Goal: Find specific page/section: Find specific page/section

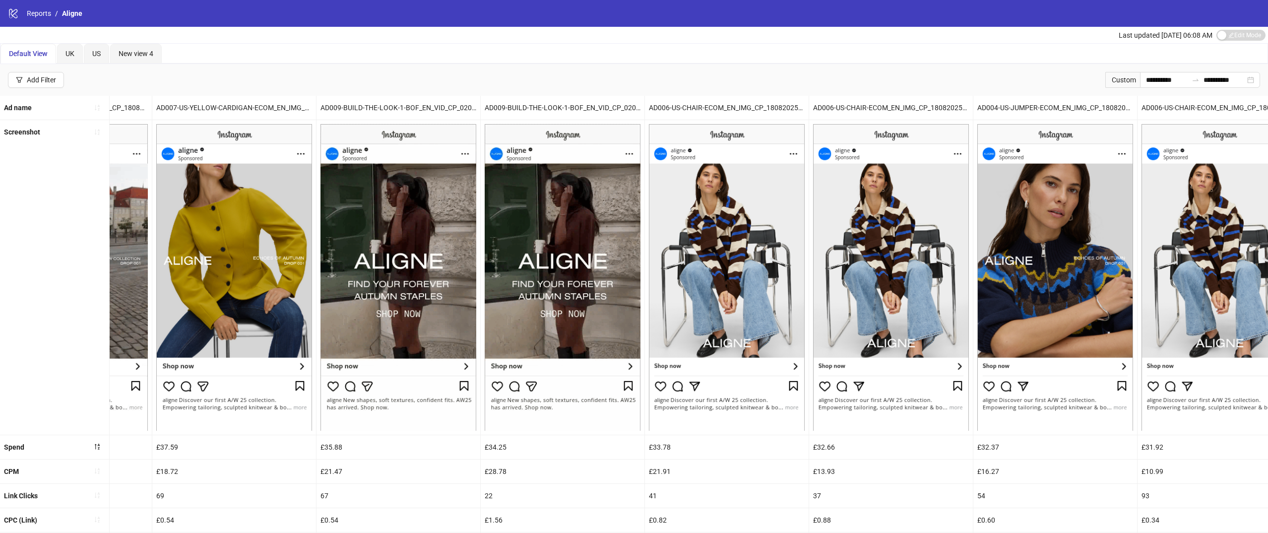
scroll to position [0, 1271]
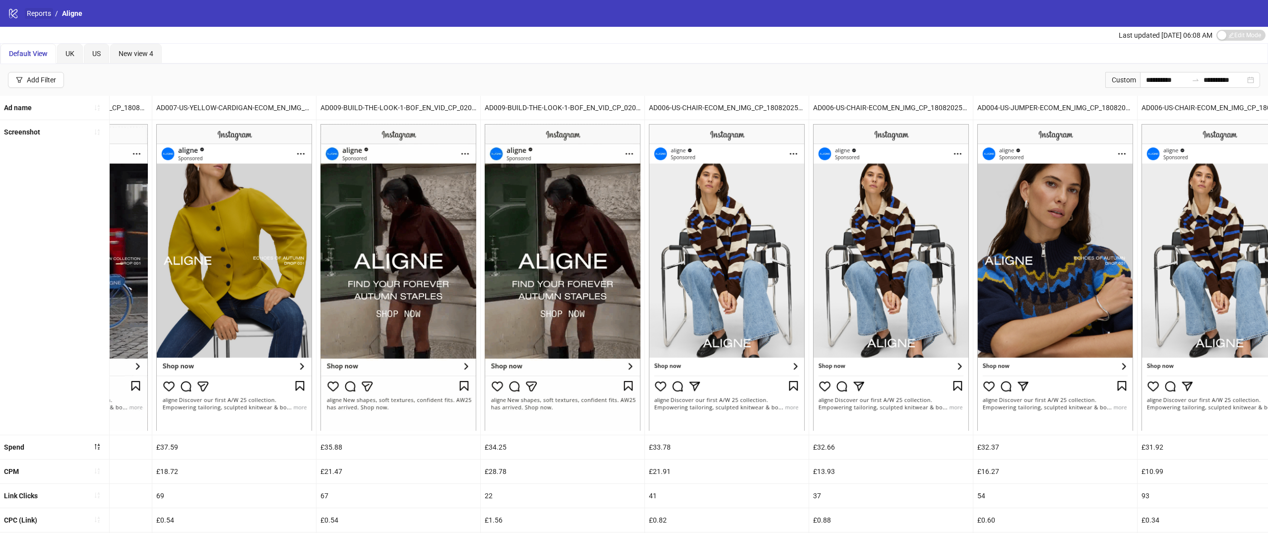
click at [26, 15] on link "Reports" at bounding box center [39, 13] width 28 height 11
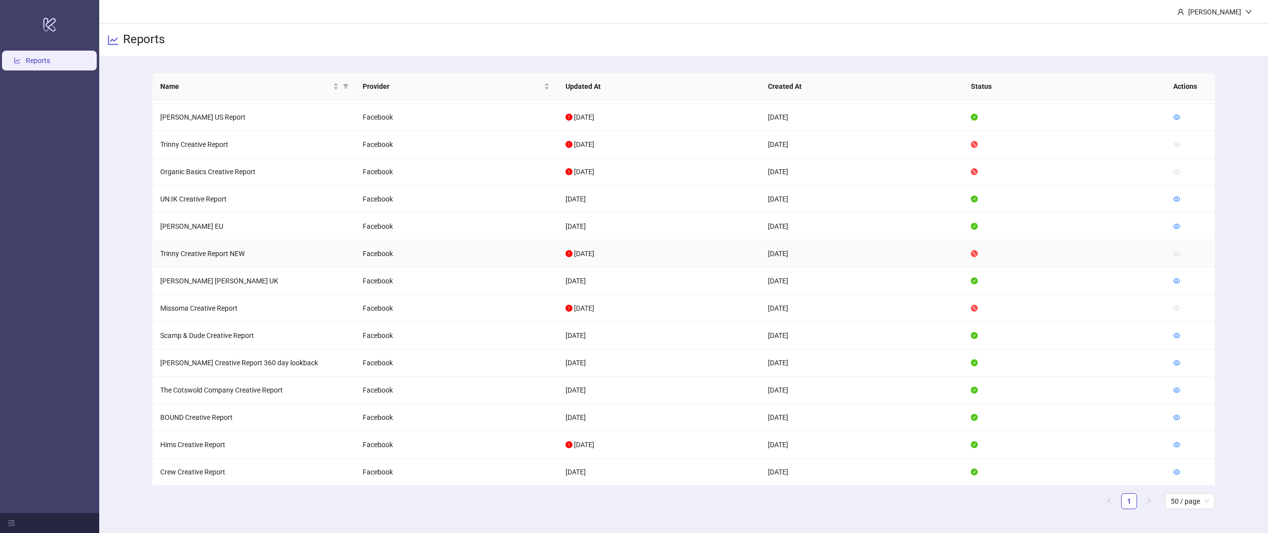
scroll to position [429, 0]
click at [1175, 398] on link at bounding box center [1176, 394] width 7 height 8
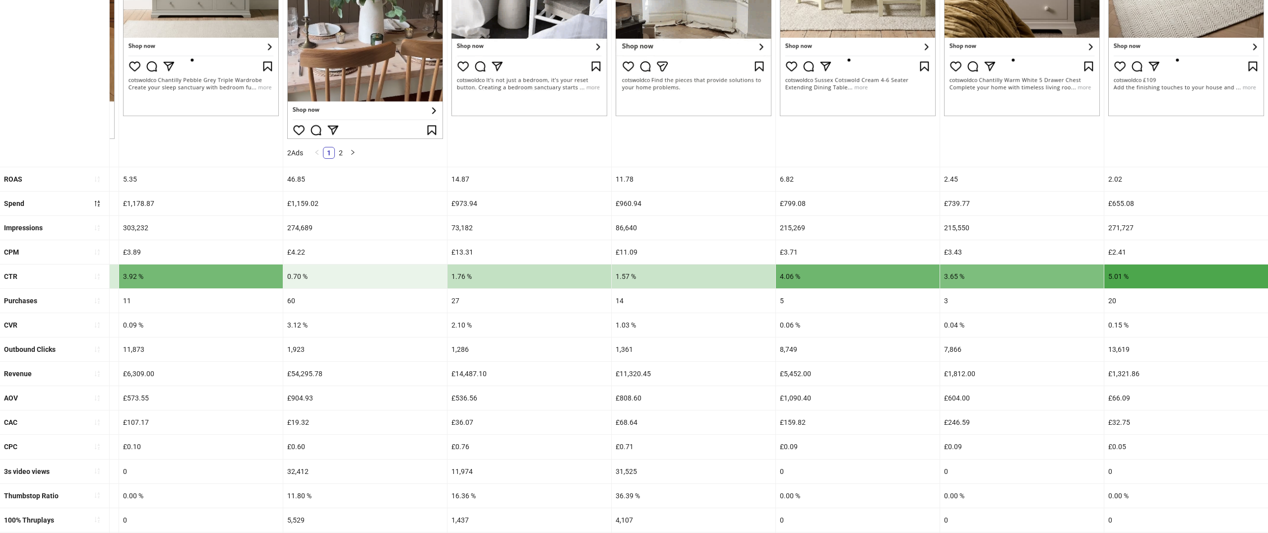
scroll to position [323, 0]
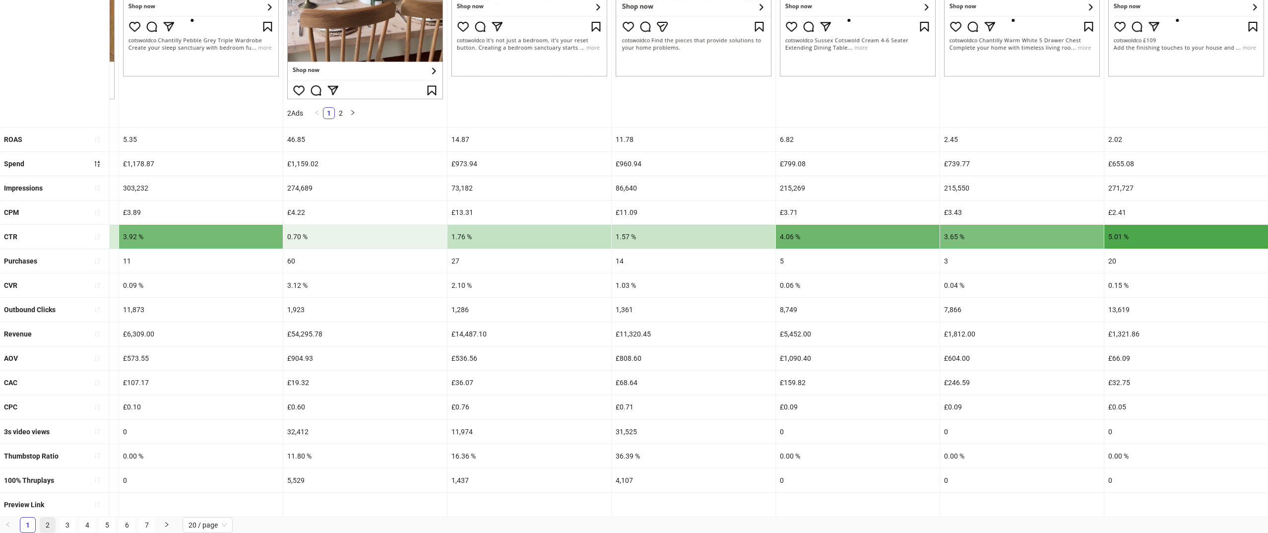
click at [41, 517] on li "2" at bounding box center [48, 525] width 16 height 16
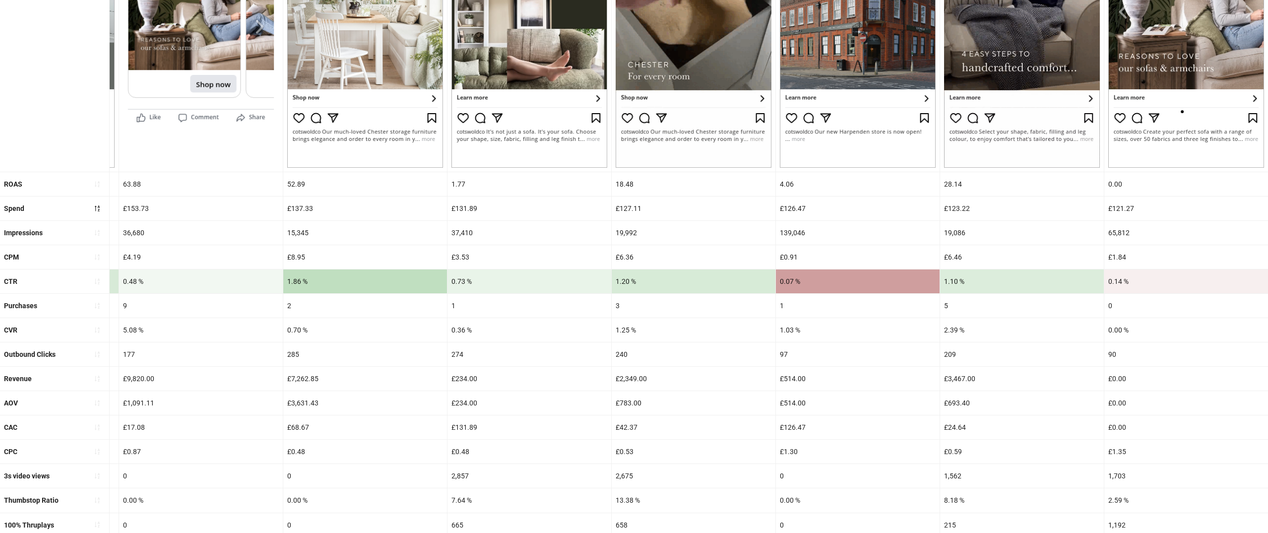
scroll to position [277, 0]
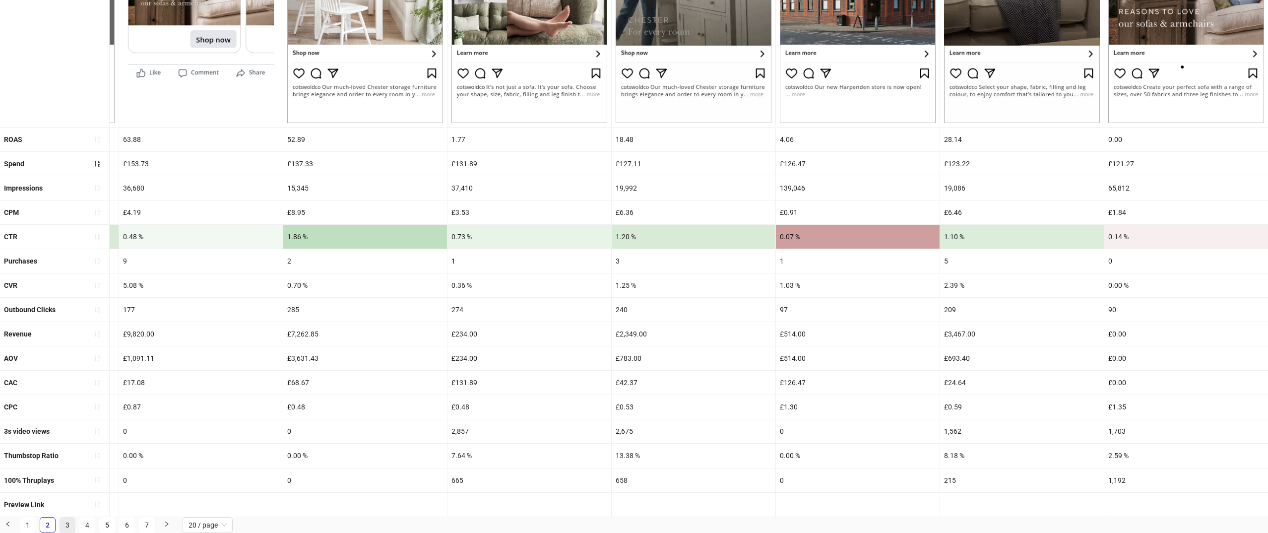
click at [72, 524] on link "3" at bounding box center [67, 524] width 15 height 15
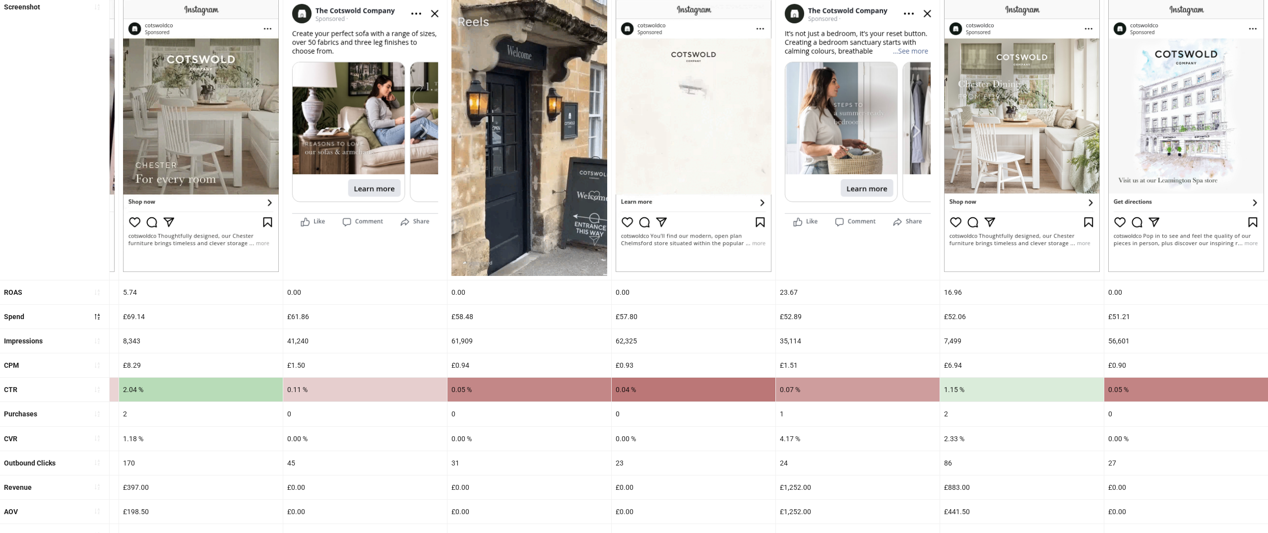
scroll to position [281, 0]
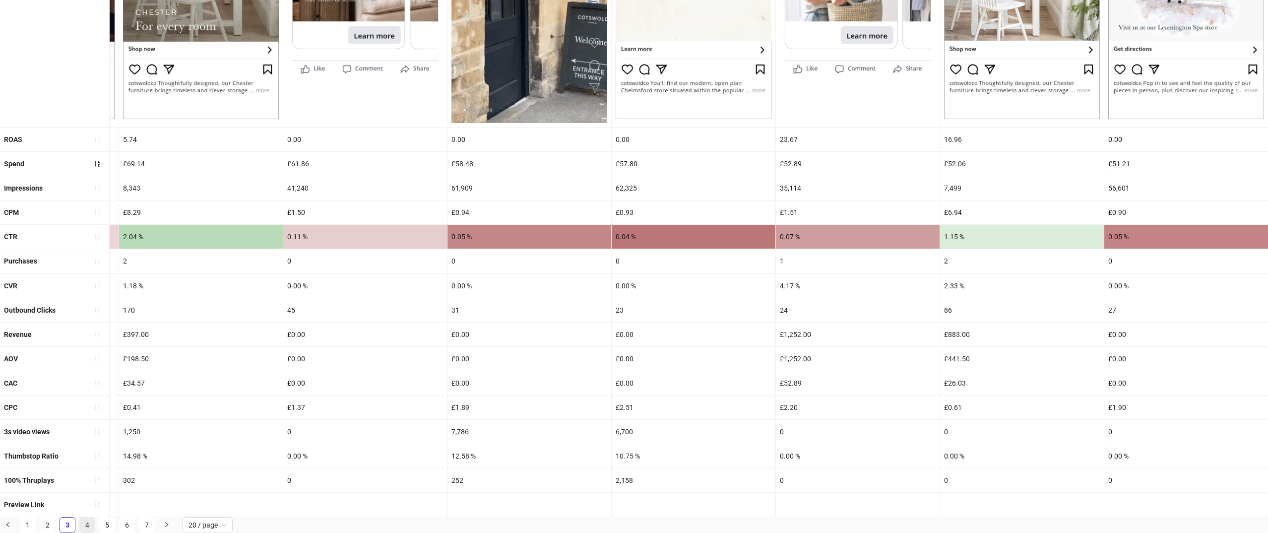
click at [90, 519] on link "4" at bounding box center [87, 524] width 15 height 15
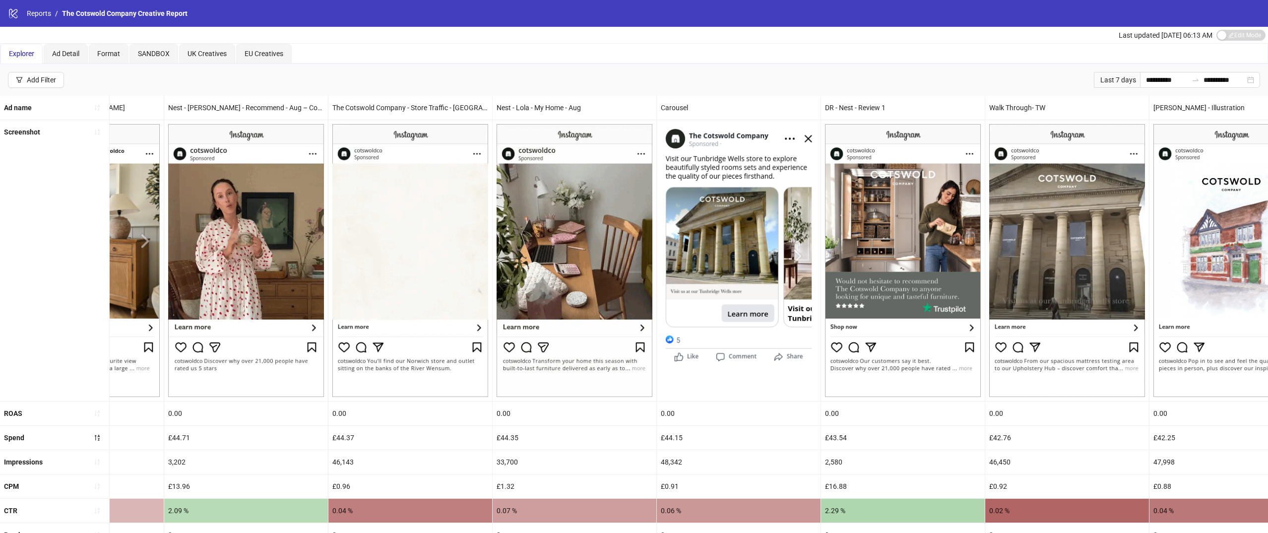
scroll to position [0, 0]
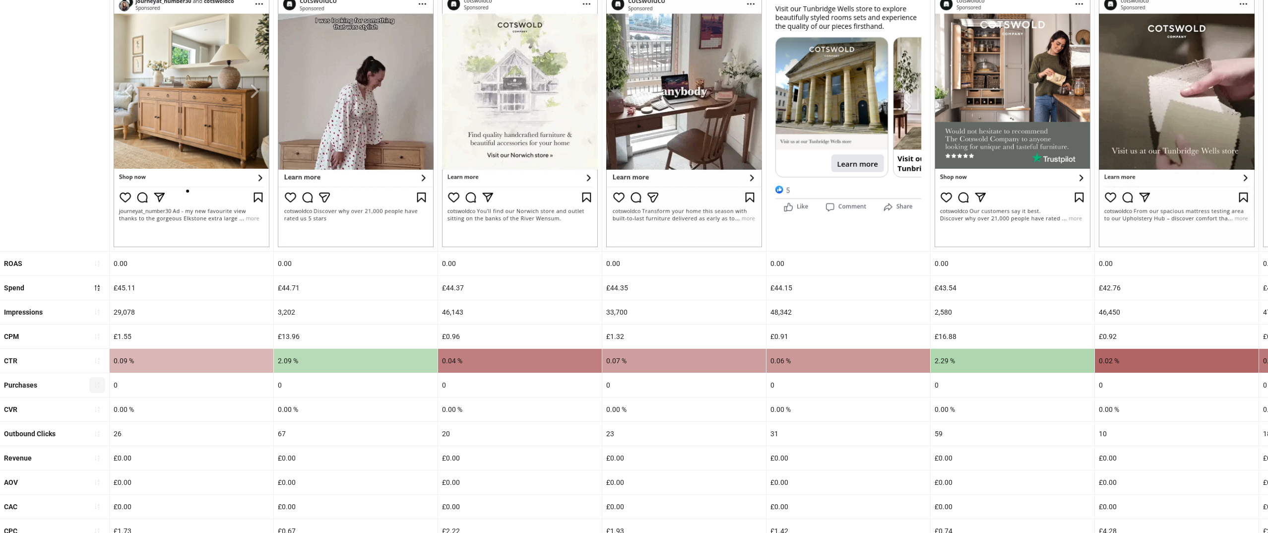
click at [98, 388] on icon "sort-ascending" at bounding box center [97, 384] width 7 height 7
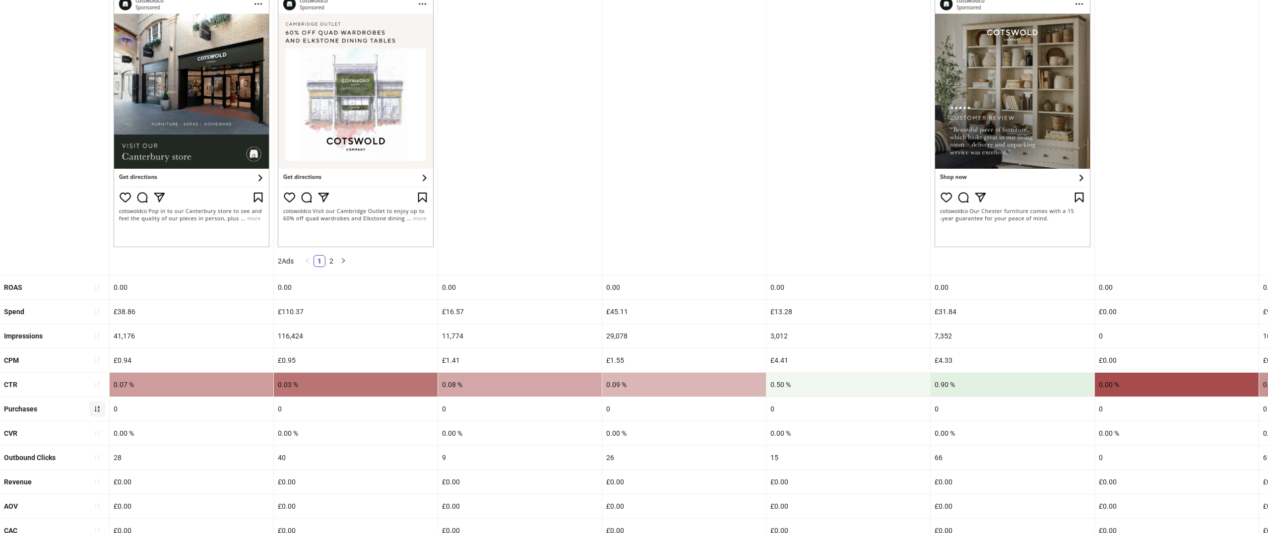
click at [98, 408] on icon "sort-ascending" at bounding box center [97, 408] width 7 height 7
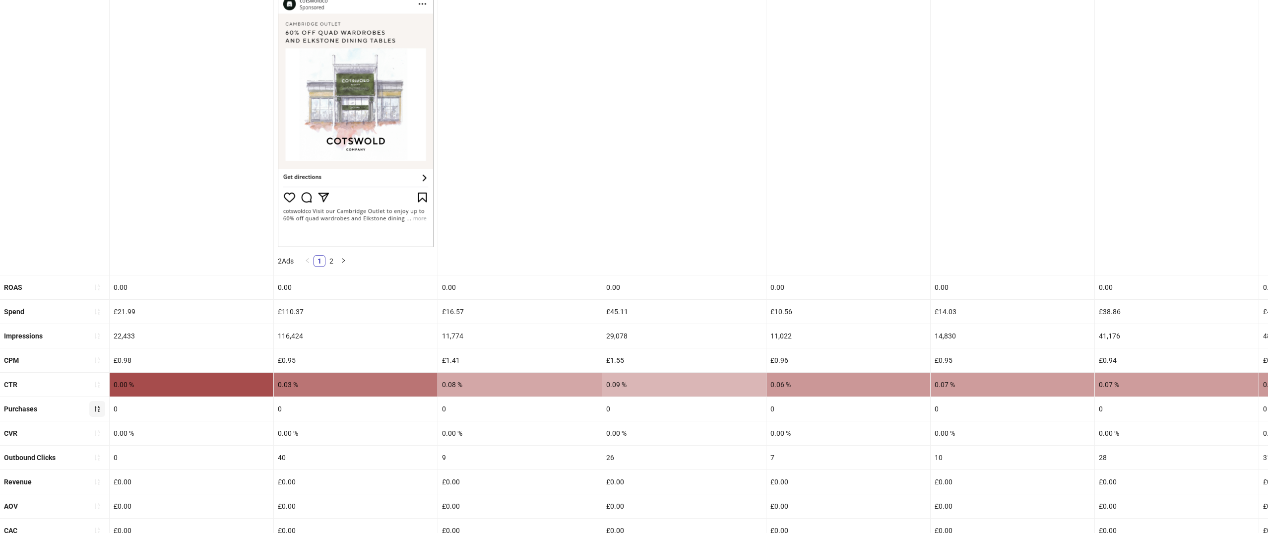
click at [99, 407] on icon "sort-descending" at bounding box center [97, 408] width 7 height 7
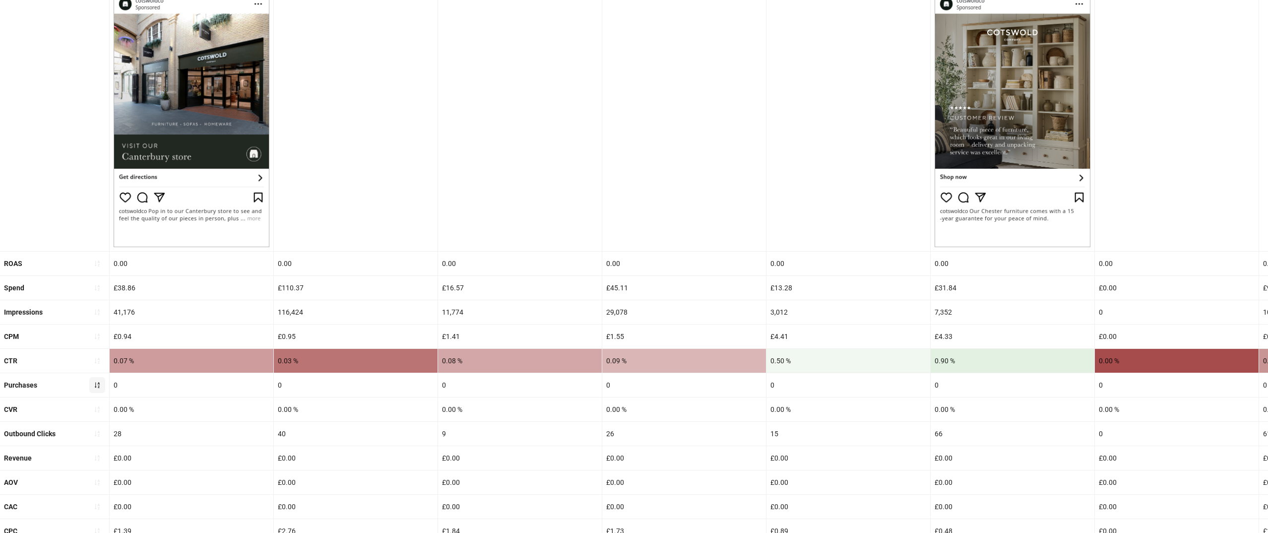
click at [96, 384] on icon "sort-ascending" at bounding box center [97, 384] width 7 height 7
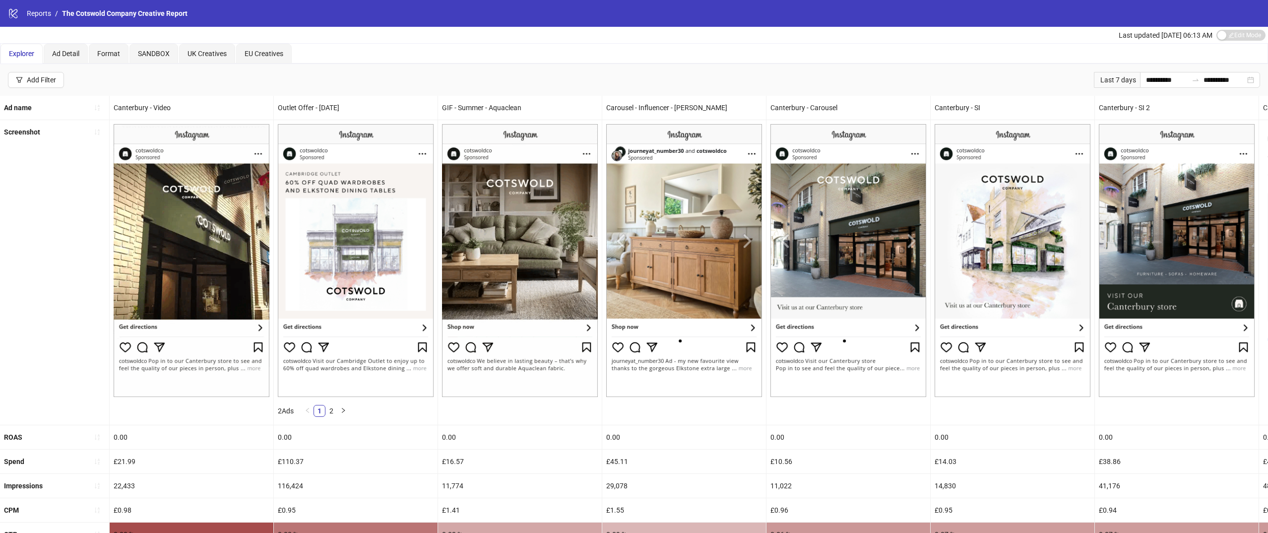
scroll to position [301, 0]
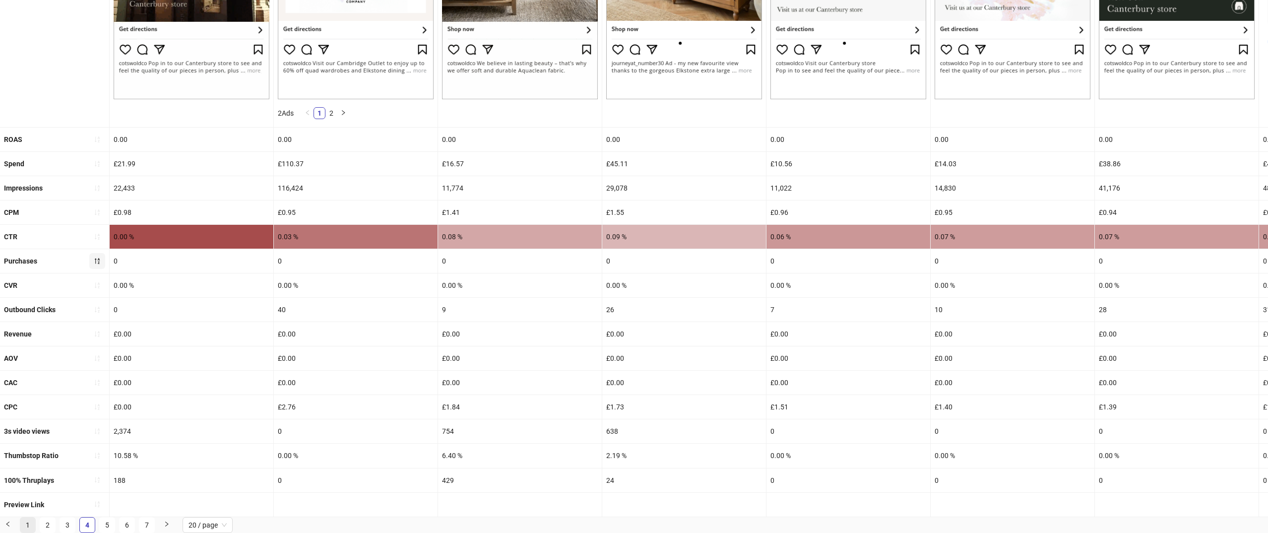
click at [25, 524] on link "1" at bounding box center [27, 524] width 15 height 15
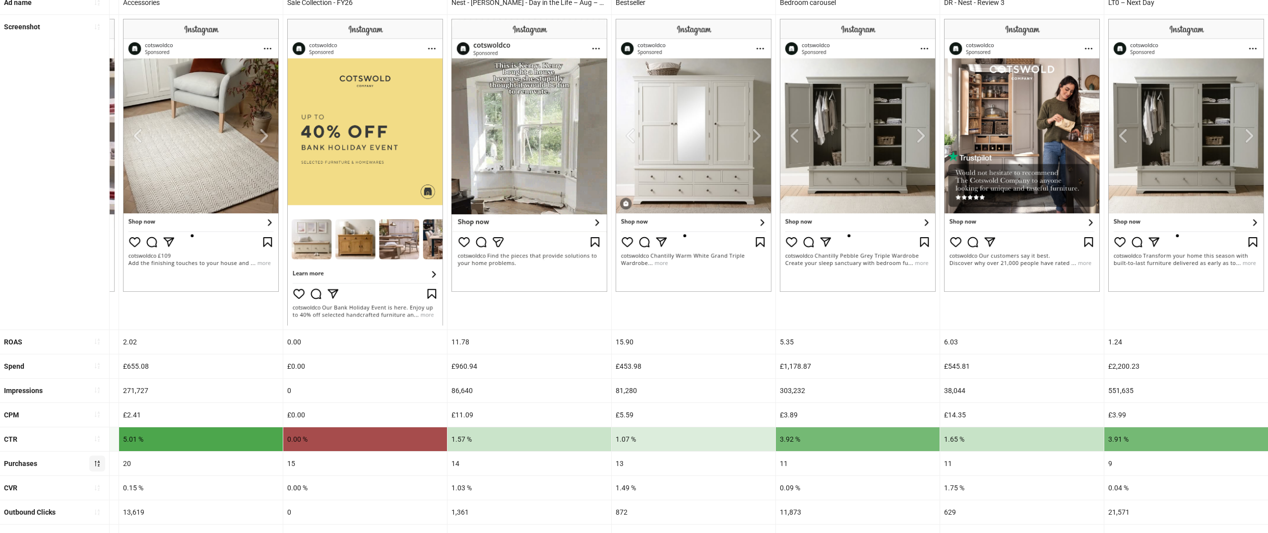
scroll to position [0, 2128]
